Goal: Information Seeking & Learning: Learn about a topic

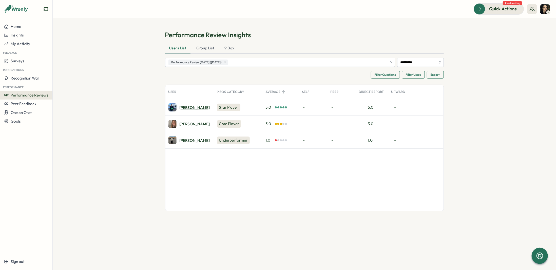
click at [190, 107] on div "Elise M." at bounding box center [195, 108] width 30 height 4
click at [176, 106] on img at bounding box center [173, 107] width 8 height 8
click at [284, 106] on div at bounding box center [284, 107] width 2 height 2
click at [236, 92] on div "9 Box Category" at bounding box center [238, 92] width 49 height 10
click at [230, 108] on div "Star Player" at bounding box center [228, 108] width 23 height 8
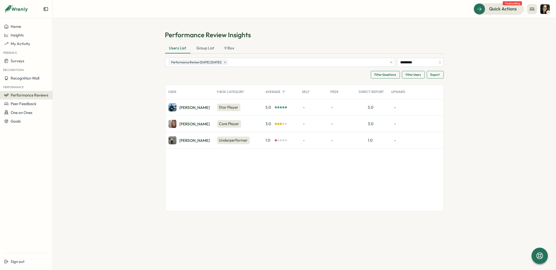
click at [234, 90] on div "9 Box Category" at bounding box center [238, 92] width 49 height 10
click at [225, 140] on div "Underperformer" at bounding box center [233, 141] width 33 height 8
click at [227, 120] on div "Core Player" at bounding box center [229, 124] width 24 height 8
click at [228, 85] on div "User 9 Box Category Average Self Peer Direct Report Upward" at bounding box center [305, 92] width 278 height 14
click at [276, 91] on div "Average" at bounding box center [281, 92] width 37 height 10
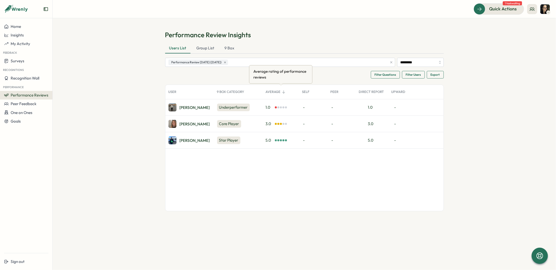
click at [275, 92] on div "Average" at bounding box center [281, 92] width 37 height 10
click at [173, 93] on div "User" at bounding box center [190, 92] width 49 height 10
click at [23, 115] on div "One on Ones" at bounding box center [18, 112] width 28 height 5
click at [37, 94] on span "Performance Reviews" at bounding box center [30, 95] width 38 height 5
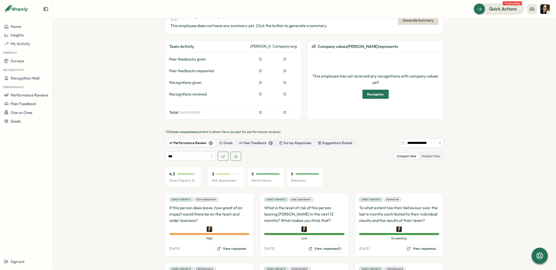
scroll to position [228, 0]
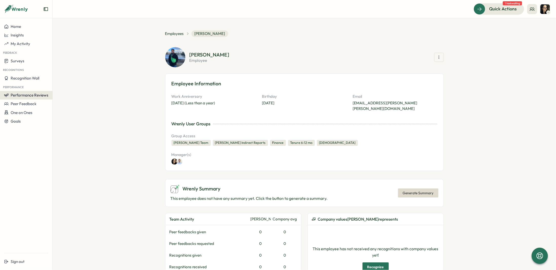
click at [21, 97] on span "Performance Reviews" at bounding box center [30, 95] width 38 height 5
click at [63, 93] on div "Reviews" at bounding box center [61, 91] width 14 height 6
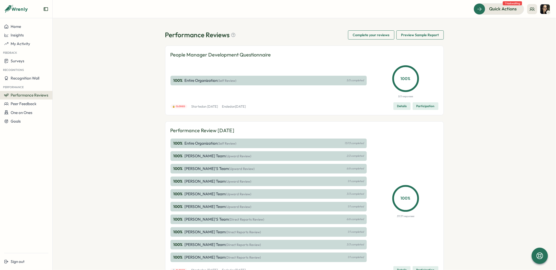
click at [416, 36] on span "Preview Sample Report" at bounding box center [421, 35] width 38 height 9
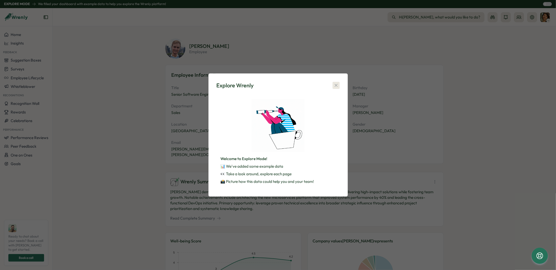
click at [336, 88] on button "button" at bounding box center [336, 85] width 7 height 7
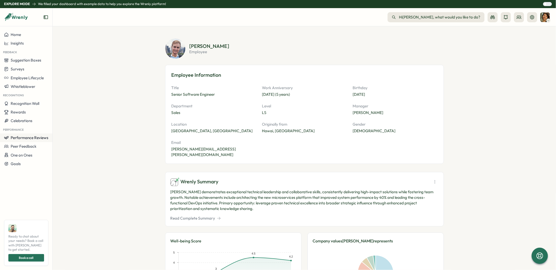
click at [33, 135] on span "Performance Reviews" at bounding box center [30, 137] width 38 height 5
click at [30, 139] on span "Performance Reviews" at bounding box center [30, 137] width 38 height 5
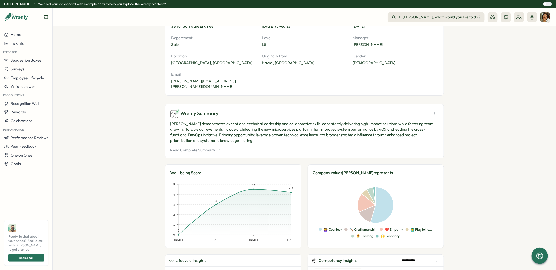
scroll to position [152, 0]
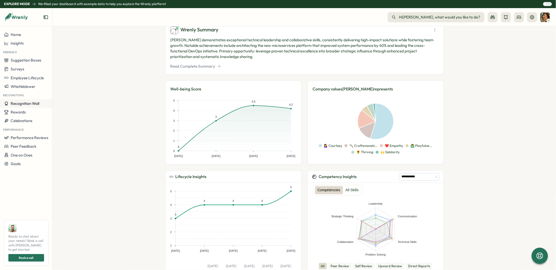
click at [33, 103] on span "Recognition Wall" at bounding box center [25, 103] width 29 height 5
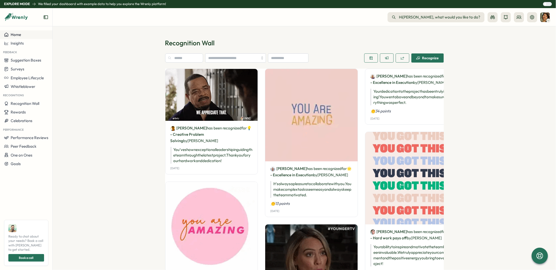
click at [24, 34] on div "Home" at bounding box center [26, 34] width 44 height 5
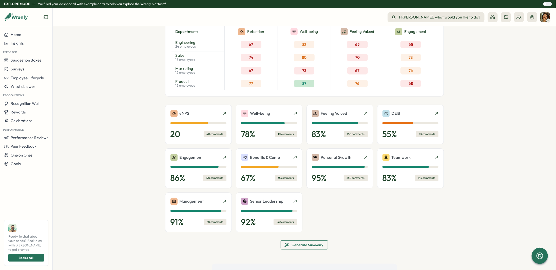
scroll to position [127, 0]
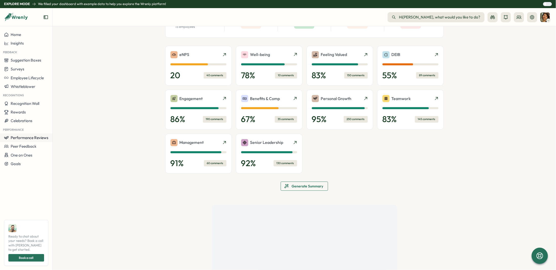
click at [24, 137] on span "Performance Reviews" at bounding box center [30, 137] width 38 height 5
